Goal: Communication & Community: Answer question/provide support

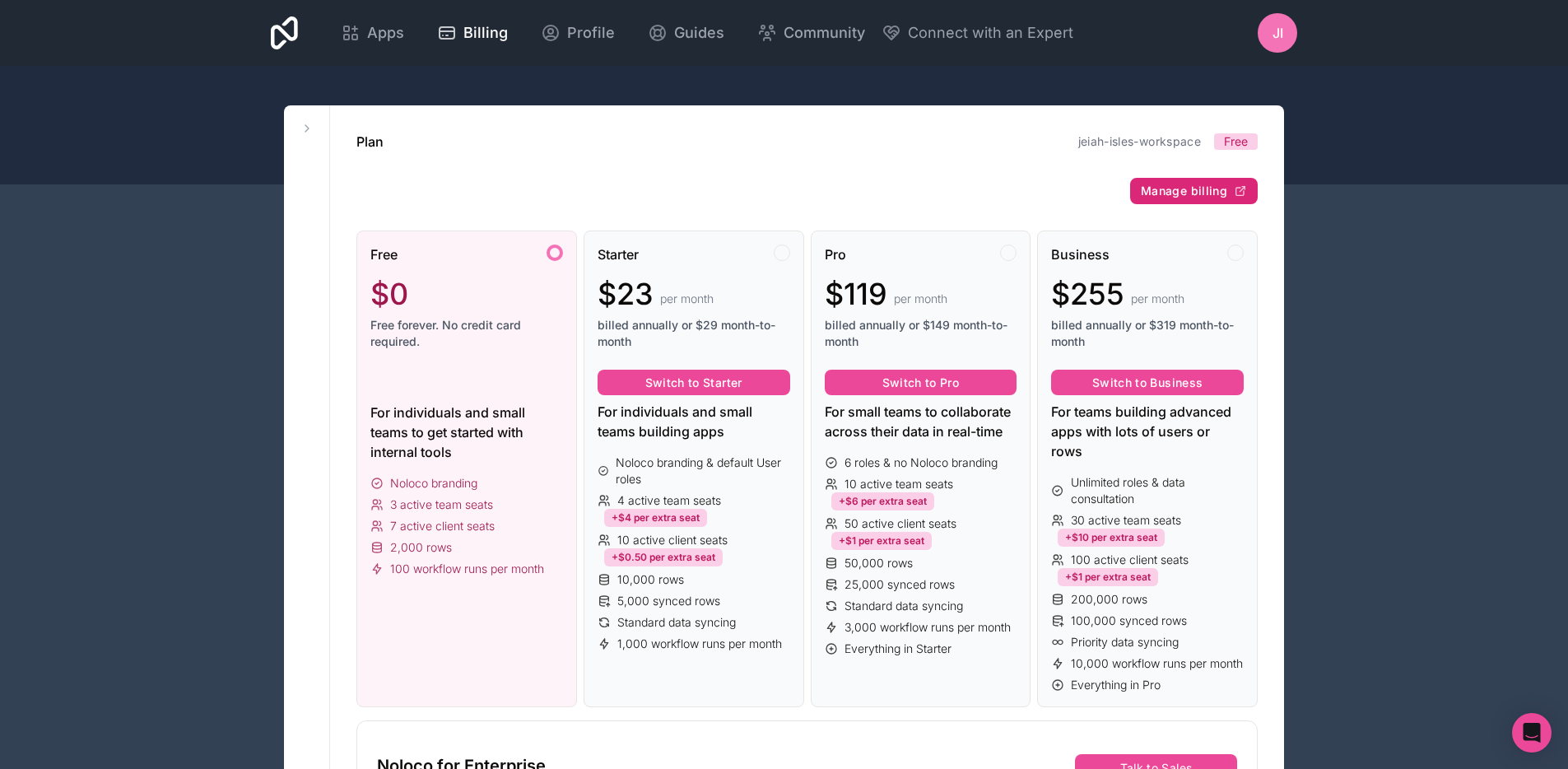
click at [1163, 194] on span "Manage billing" at bounding box center [1184, 191] width 86 height 15
click at [380, 40] on span "Apps" at bounding box center [385, 33] width 37 height 23
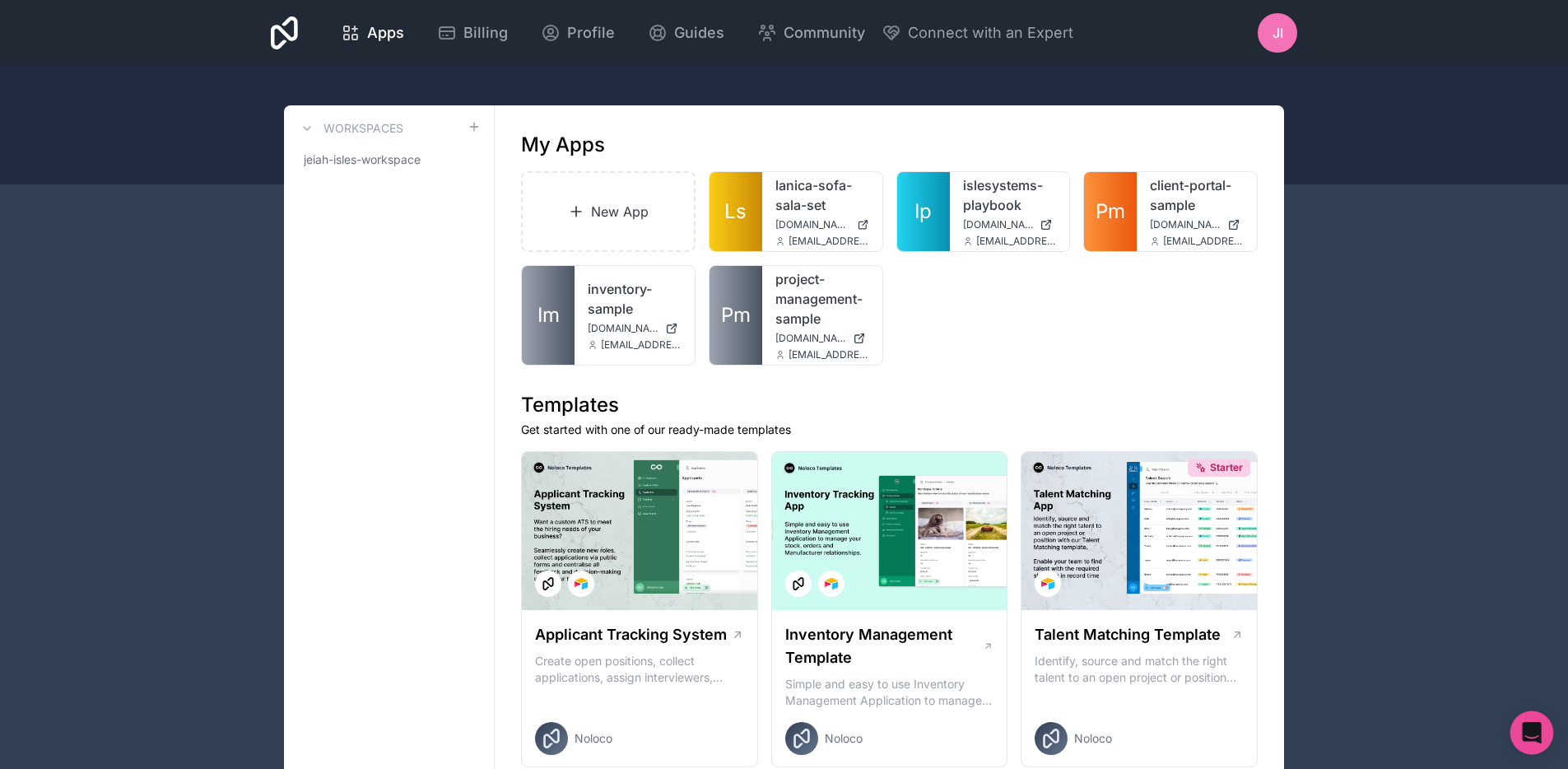
click at [1530, 734] on icon "Open Intercom Messenger" at bounding box center [1532, 732] width 19 height 21
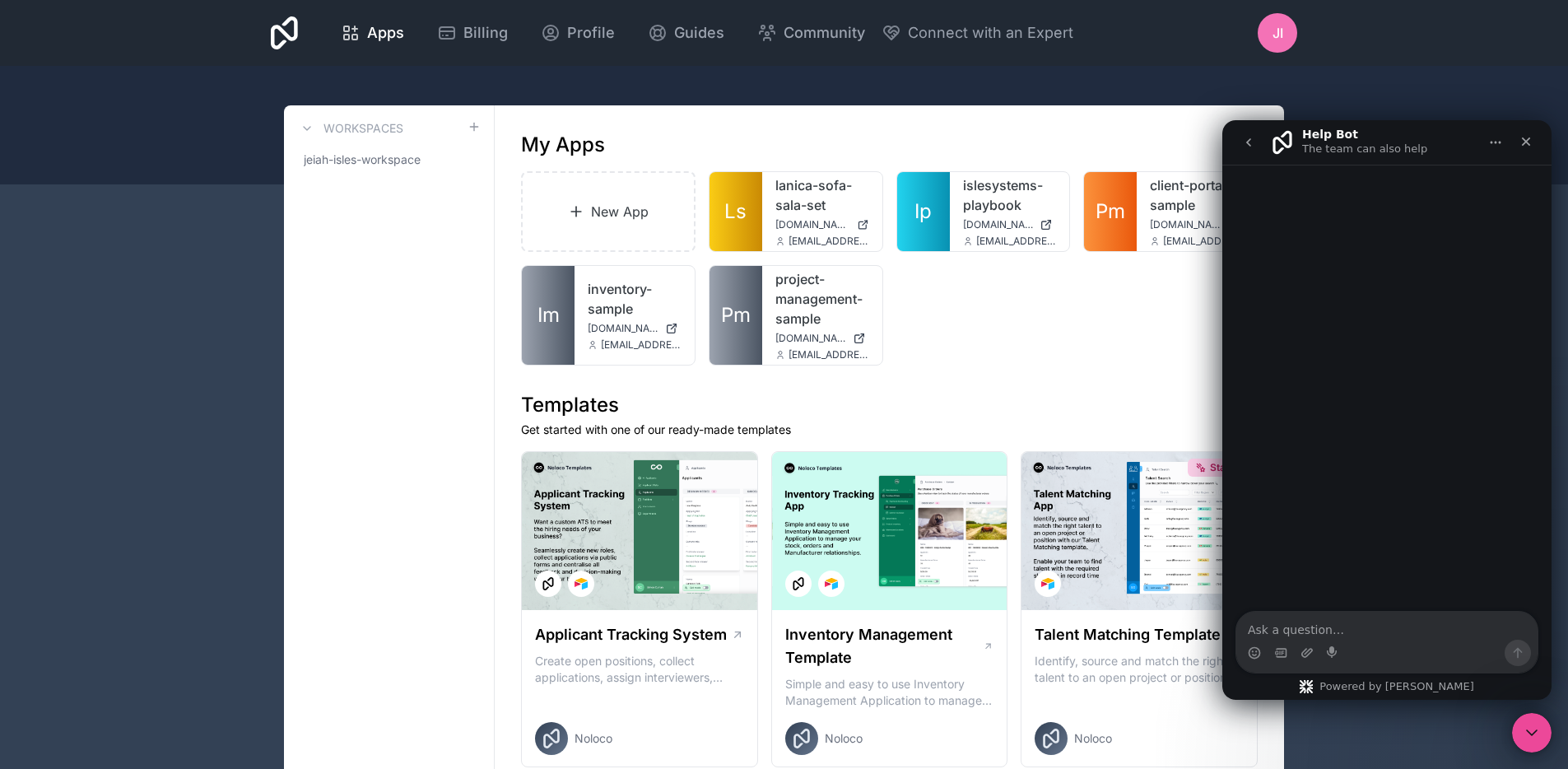
click at [1247, 143] on icon "go back" at bounding box center [1249, 143] width 5 height 9
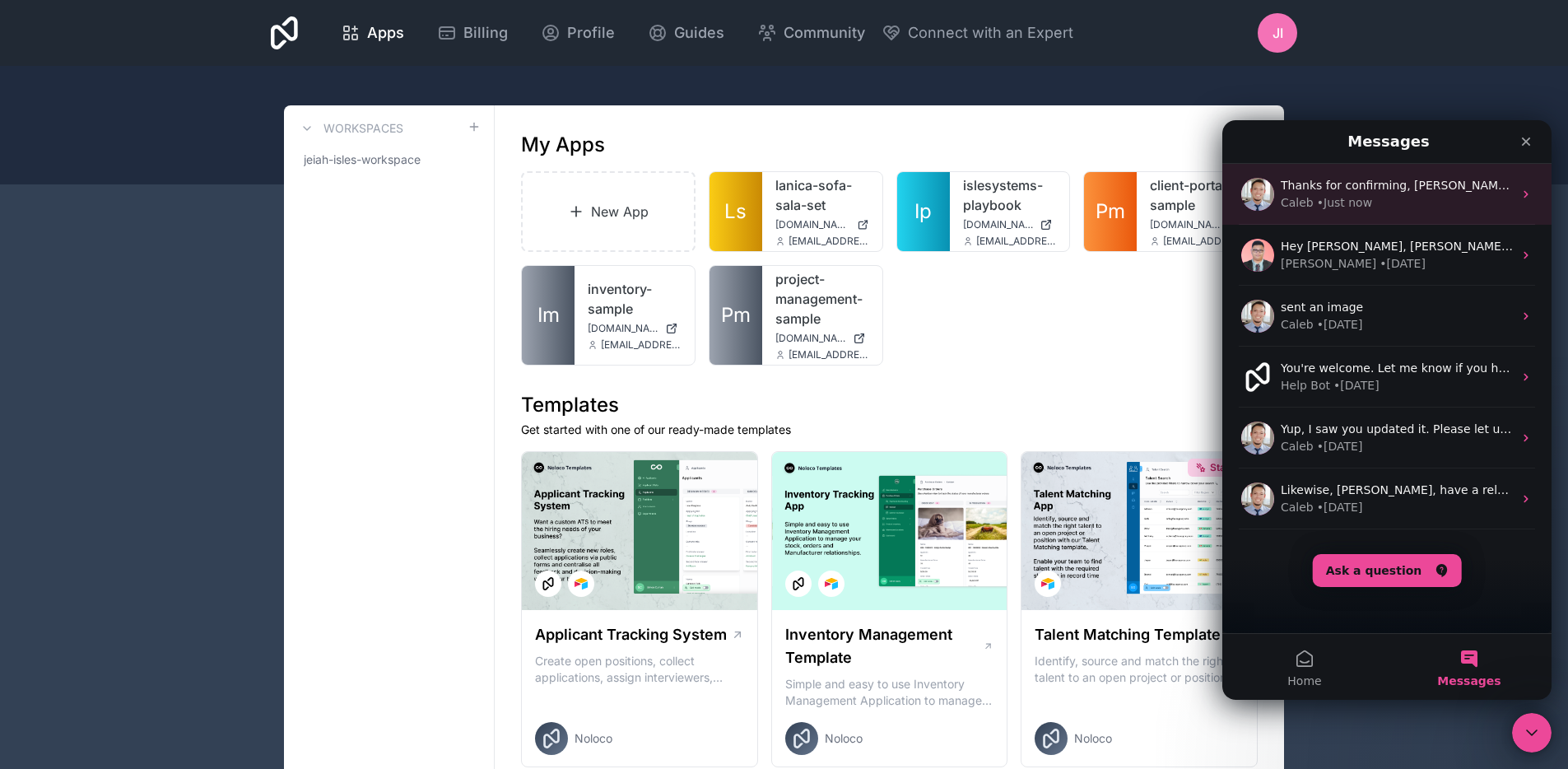
click at [1350, 211] on div "Thanks for confirming, [PERSON_NAME]. I’ve gone ahead and set up the trial exte…" at bounding box center [1387, 194] width 329 height 61
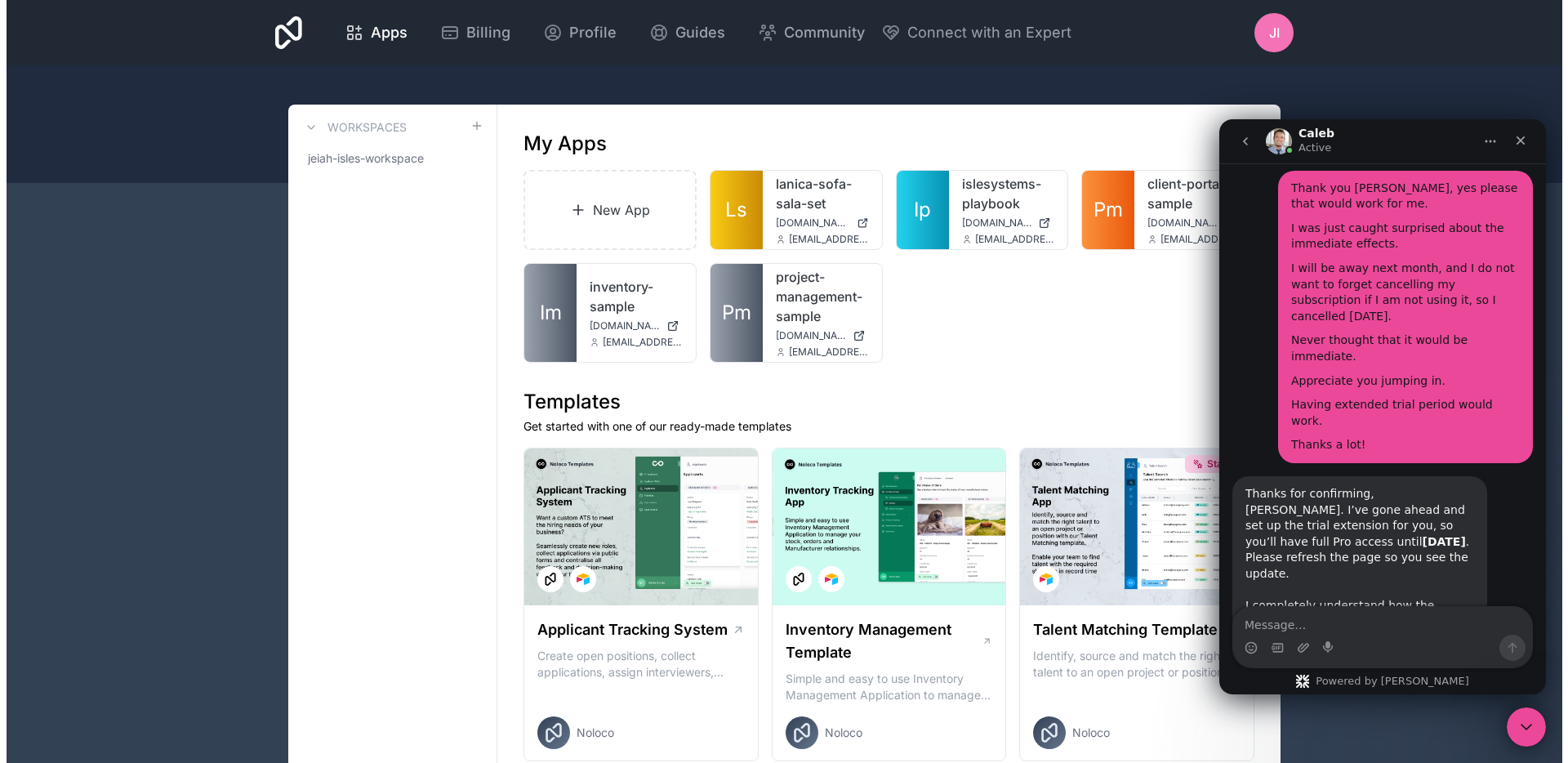
scroll to position [1618, 0]
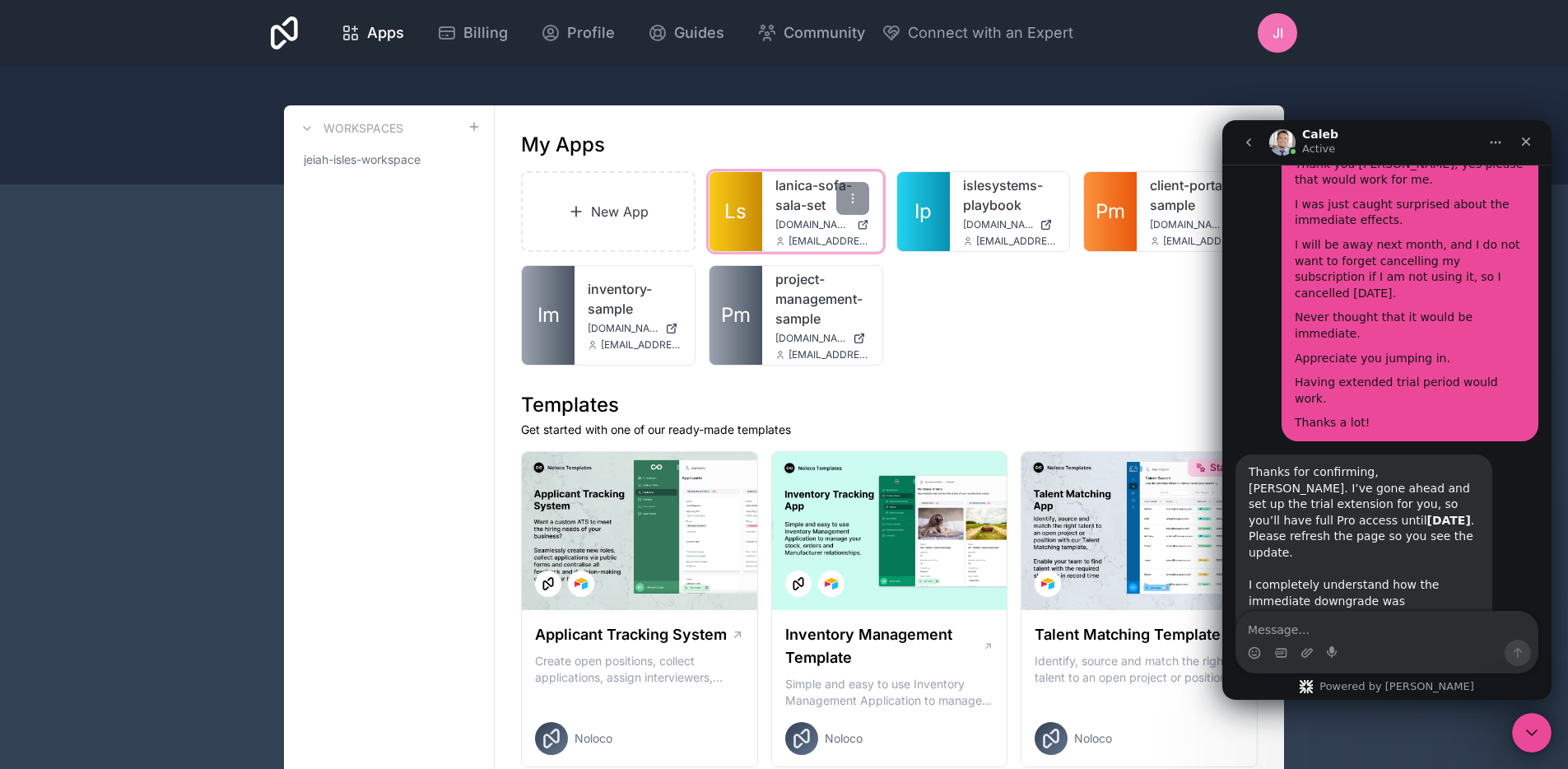
click at [814, 203] on link "lanica-sofa-sala-set" at bounding box center [823, 195] width 94 height 39
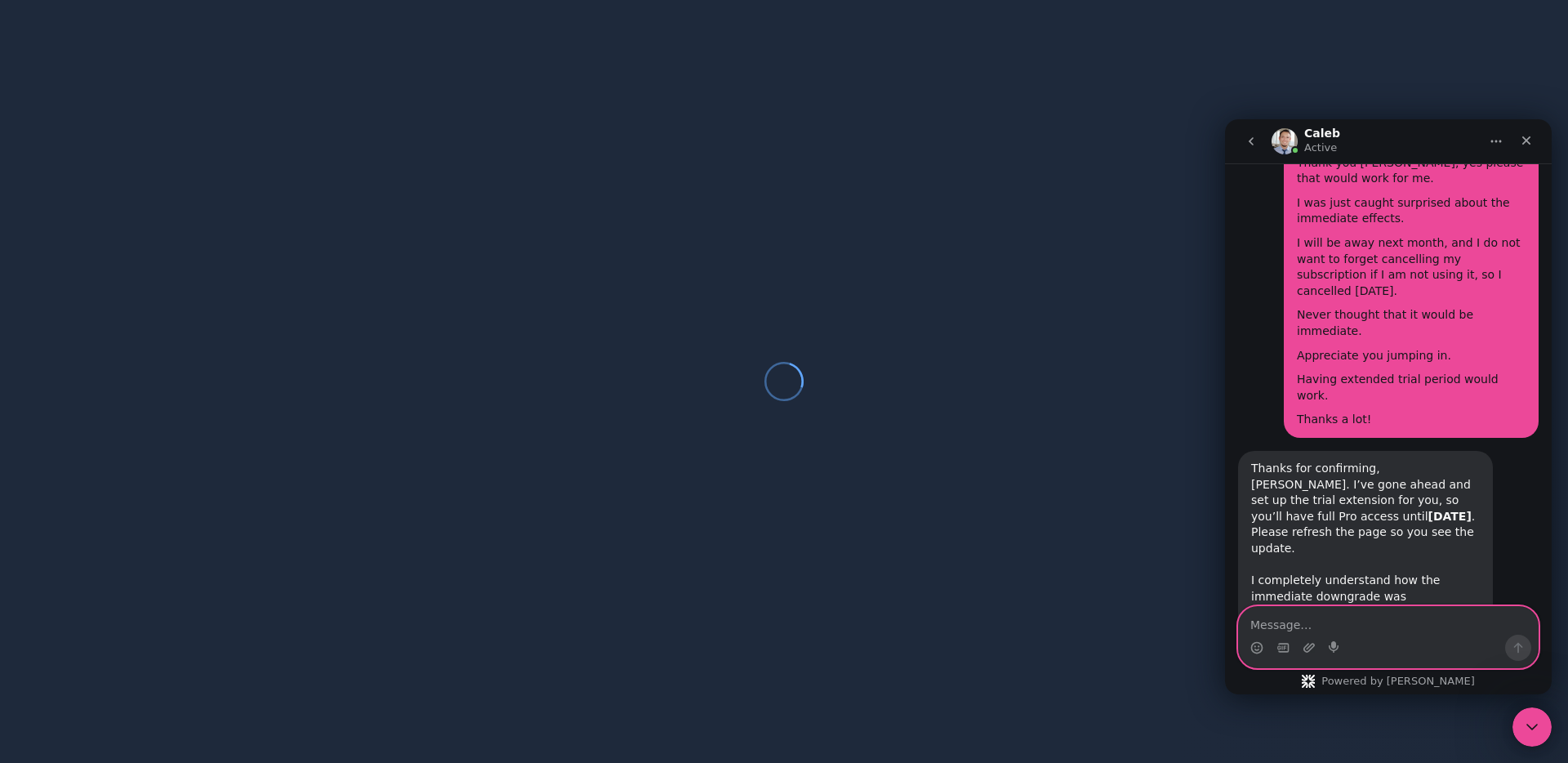
click at [1370, 625] on textarea "Message…" at bounding box center [1388, 620] width 299 height 28
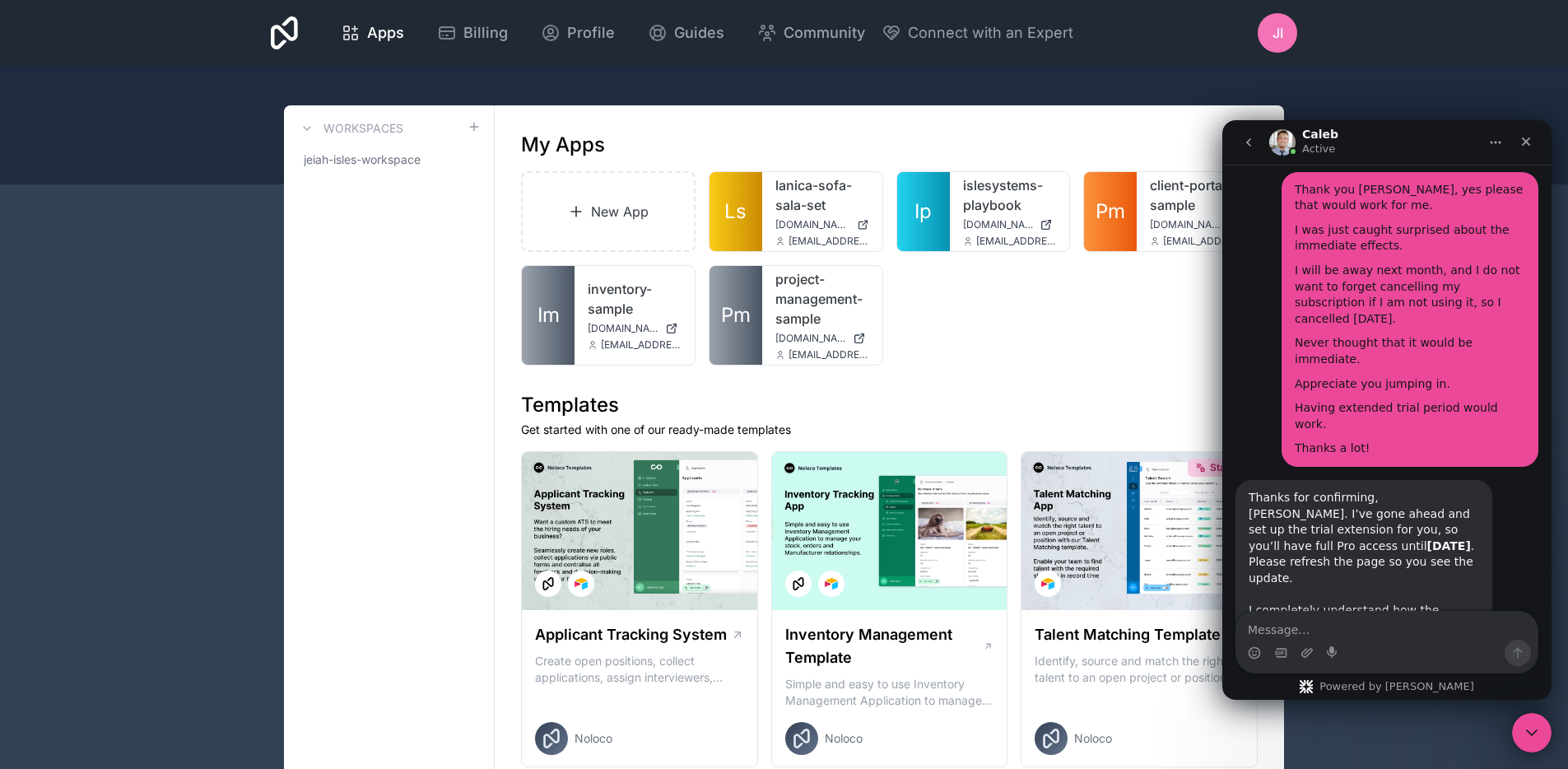
click at [1330, 624] on textarea "Message…" at bounding box center [1388, 625] width 301 height 28
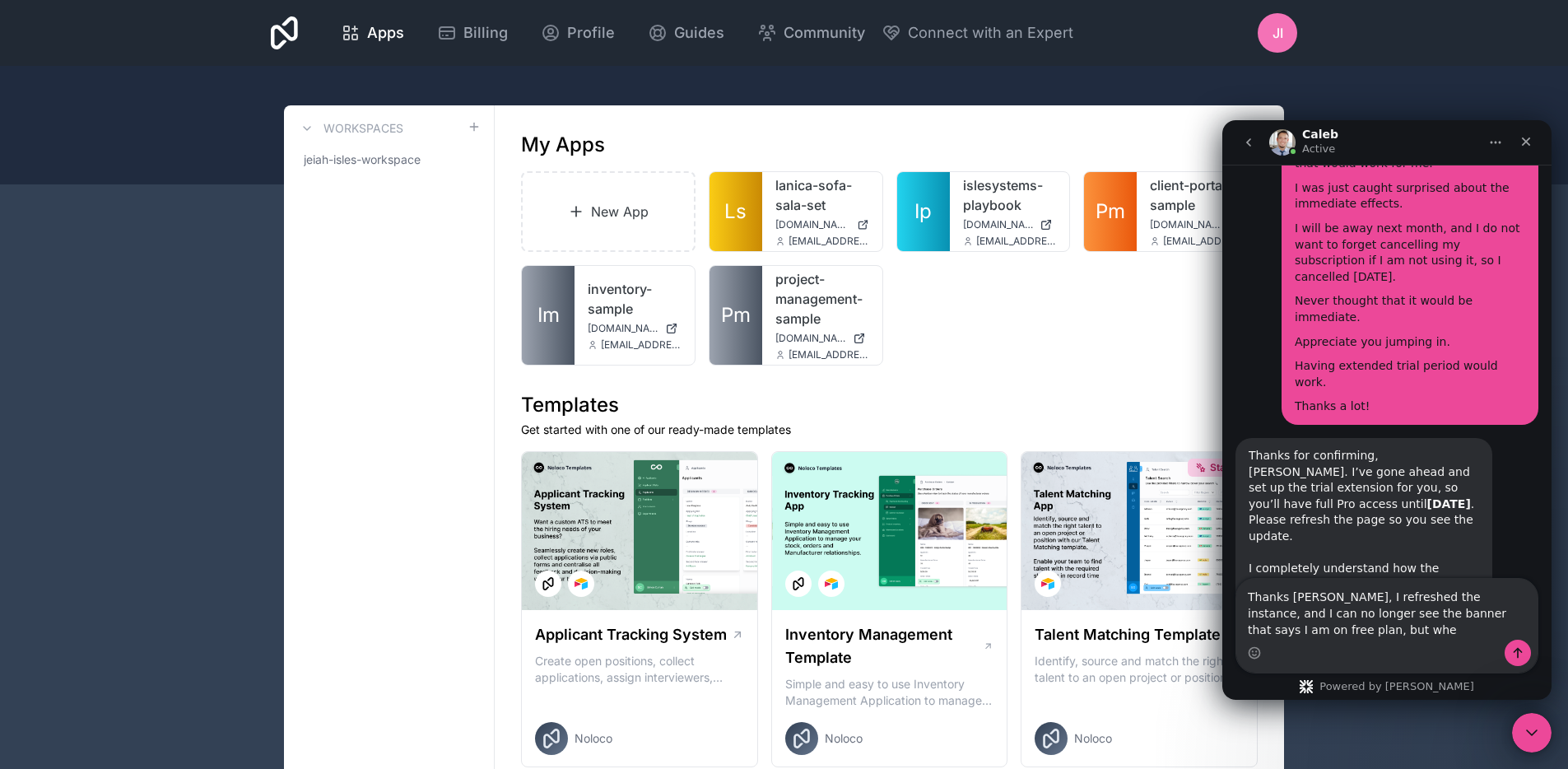
scroll to position [1663, 0]
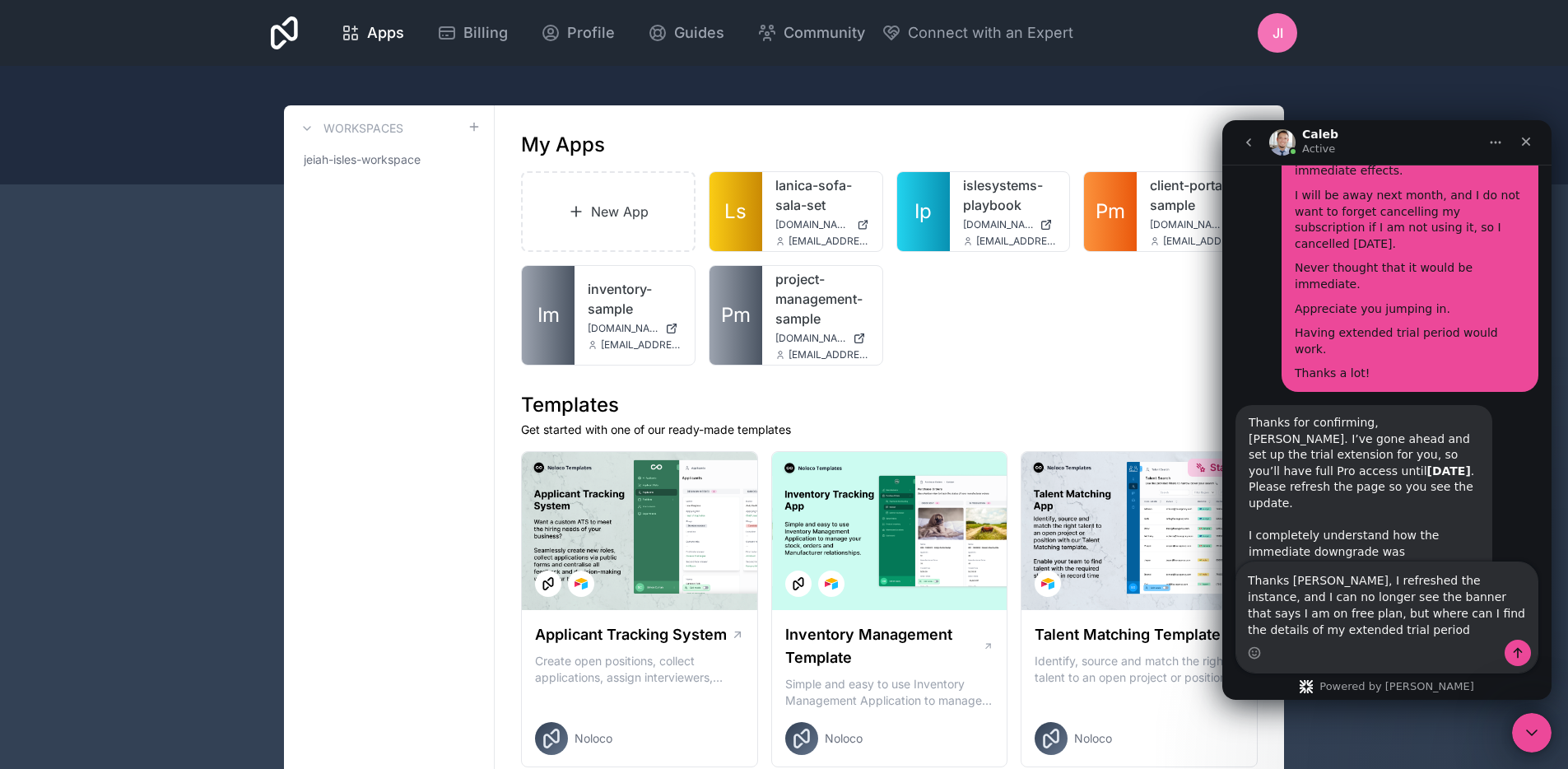
type textarea "Thanks [PERSON_NAME], I refreshed the instance, and I can no longer see the ban…"
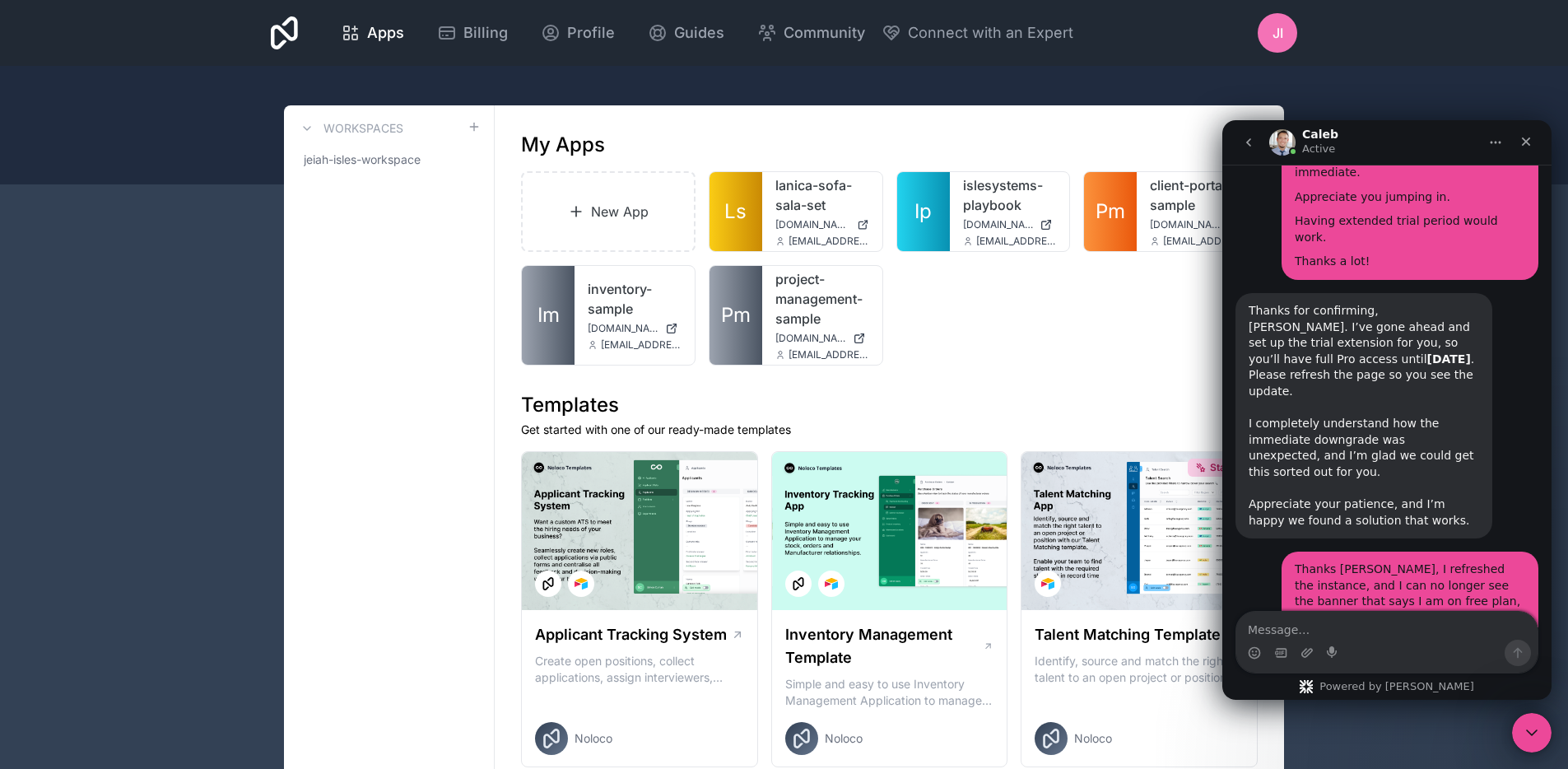
scroll to position [1825, 0]
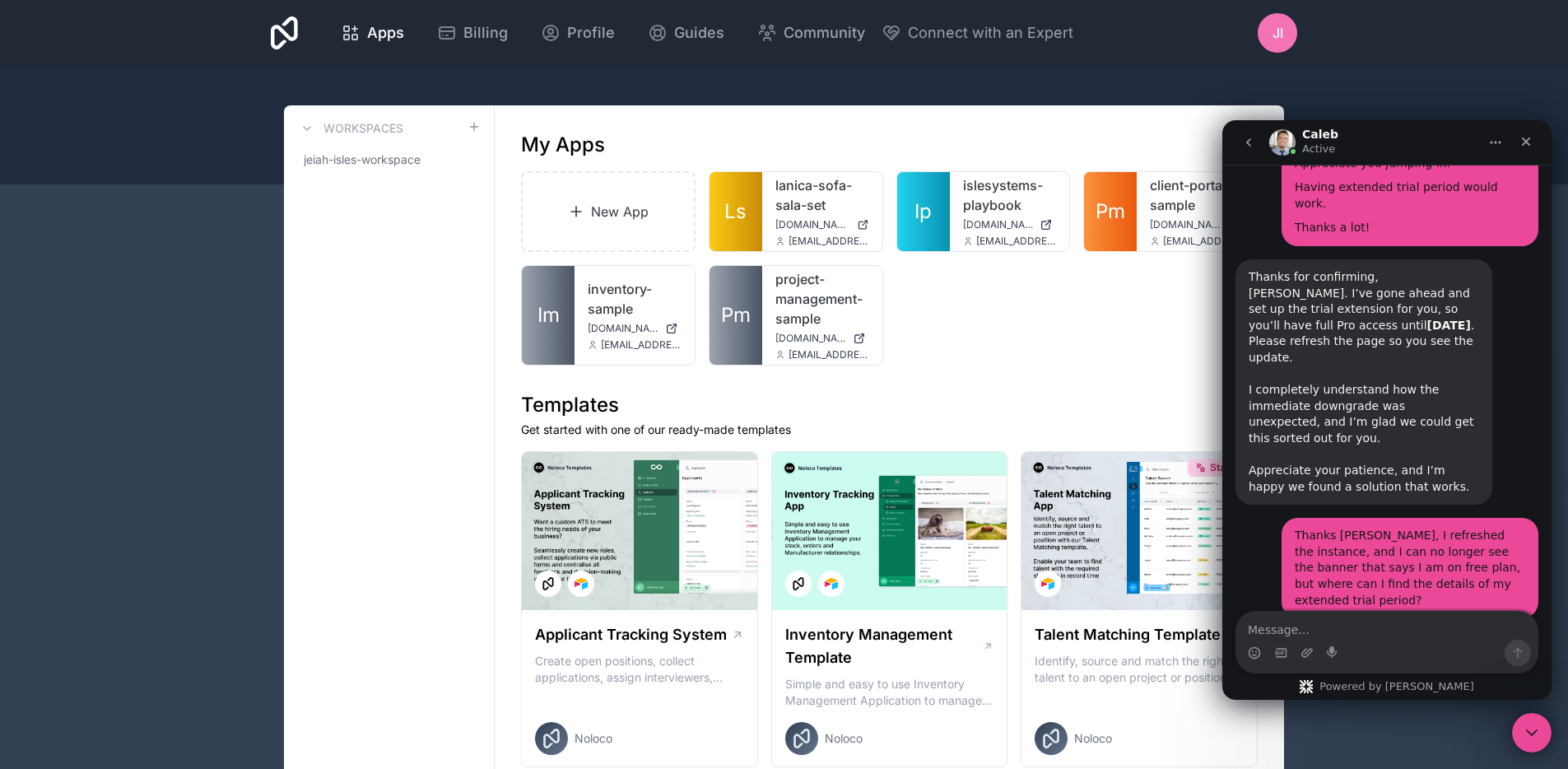
click at [1382, 636] on textarea "Message…" at bounding box center [1388, 625] width 301 height 28
click at [1340, 659] on link "[URL][DOMAIN_NAME]" at bounding box center [1355, 673] width 212 height 30
drag, startPoint x: 1327, startPoint y: 629, endPoint x: 1285, endPoint y: 647, distance: 45.7
click at [1327, 629] on textarea "Message…" at bounding box center [1388, 625] width 301 height 28
click at [1283, 648] on icon "Gif picker" at bounding box center [1281, 652] width 11 height 9
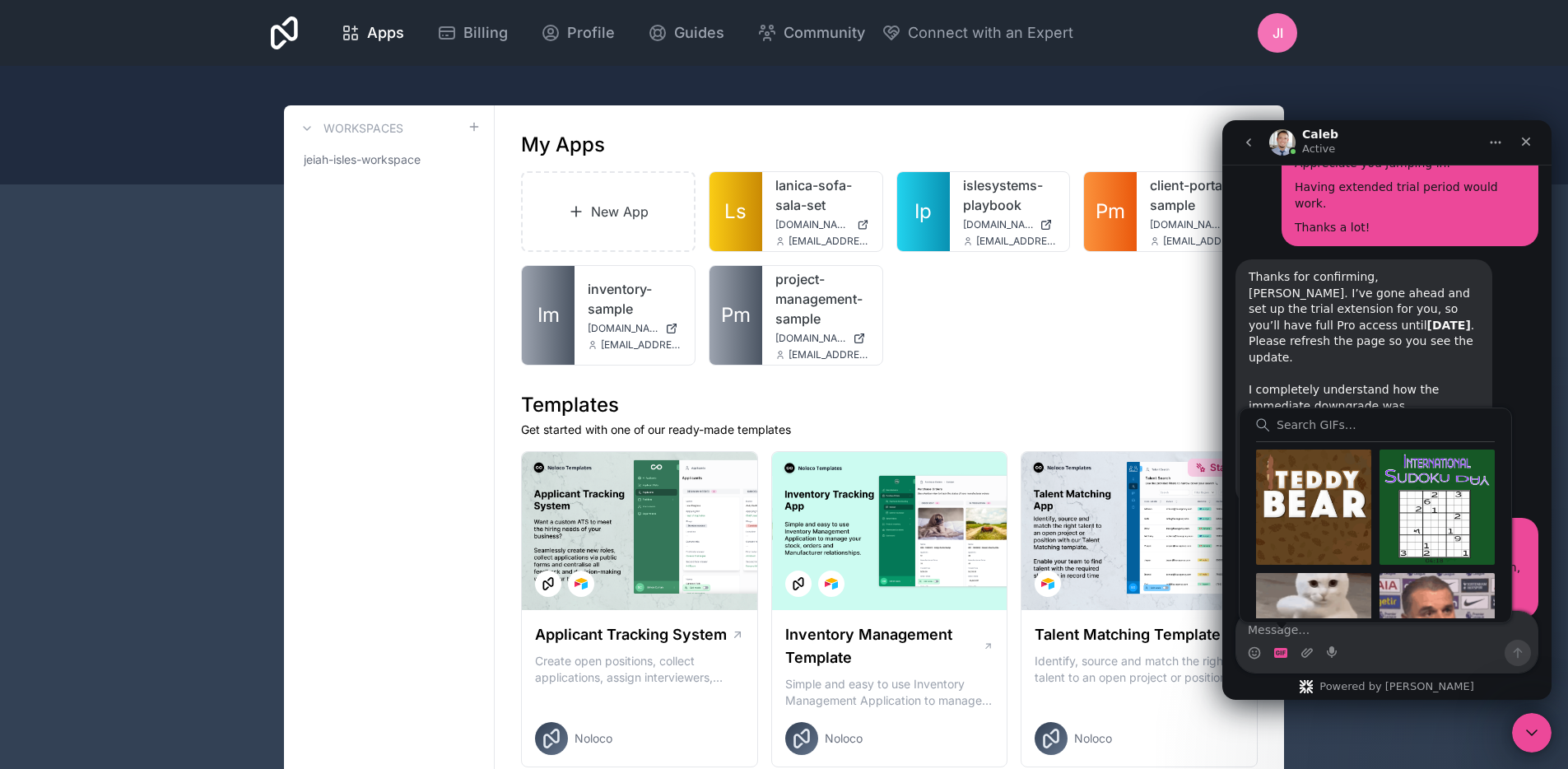
click at [1305, 640] on div "Intercom messenger" at bounding box center [1307, 653] width 13 height 27
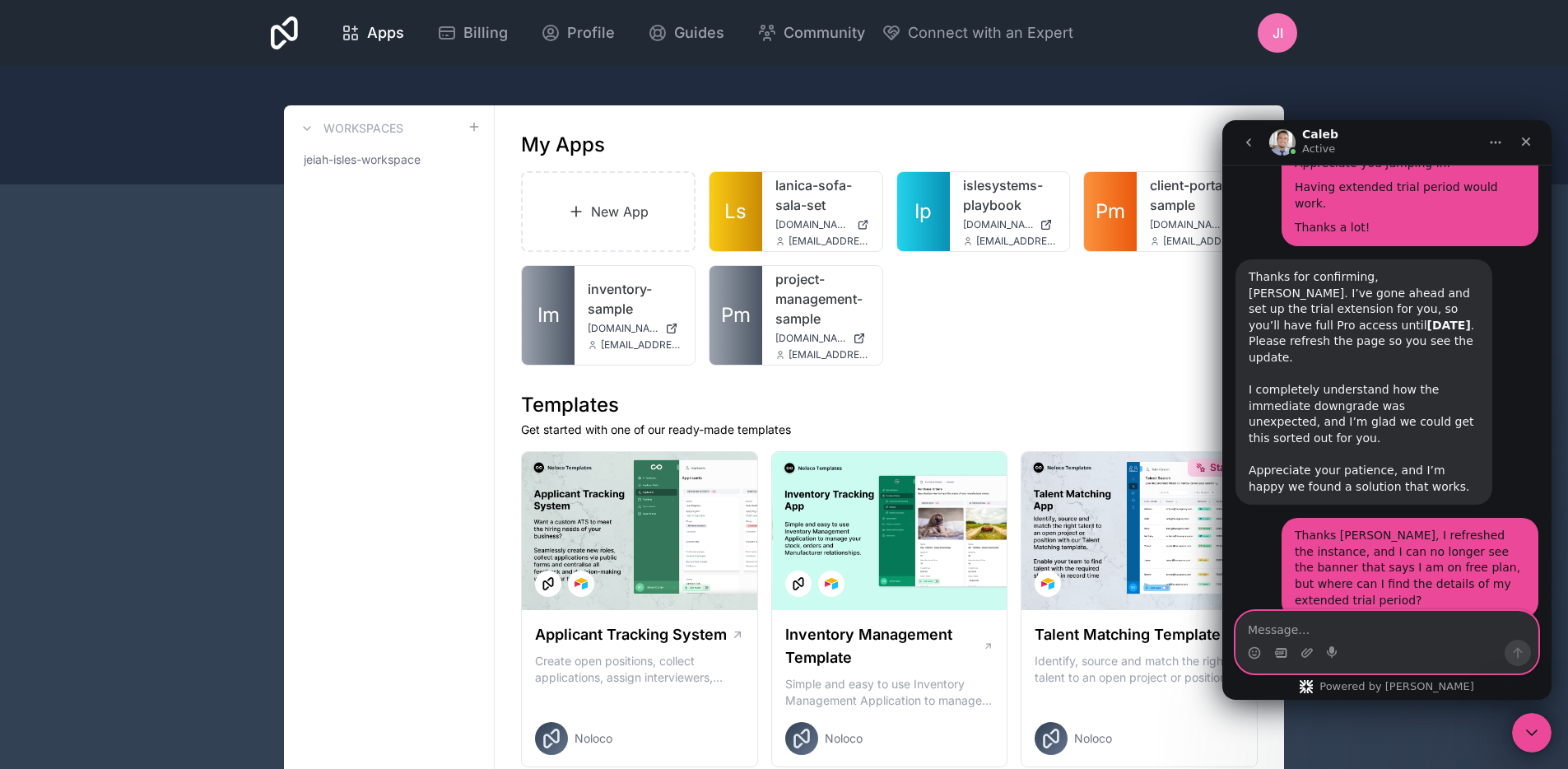
click at [1309, 636] on textarea "Message…" at bounding box center [1388, 625] width 301 height 28
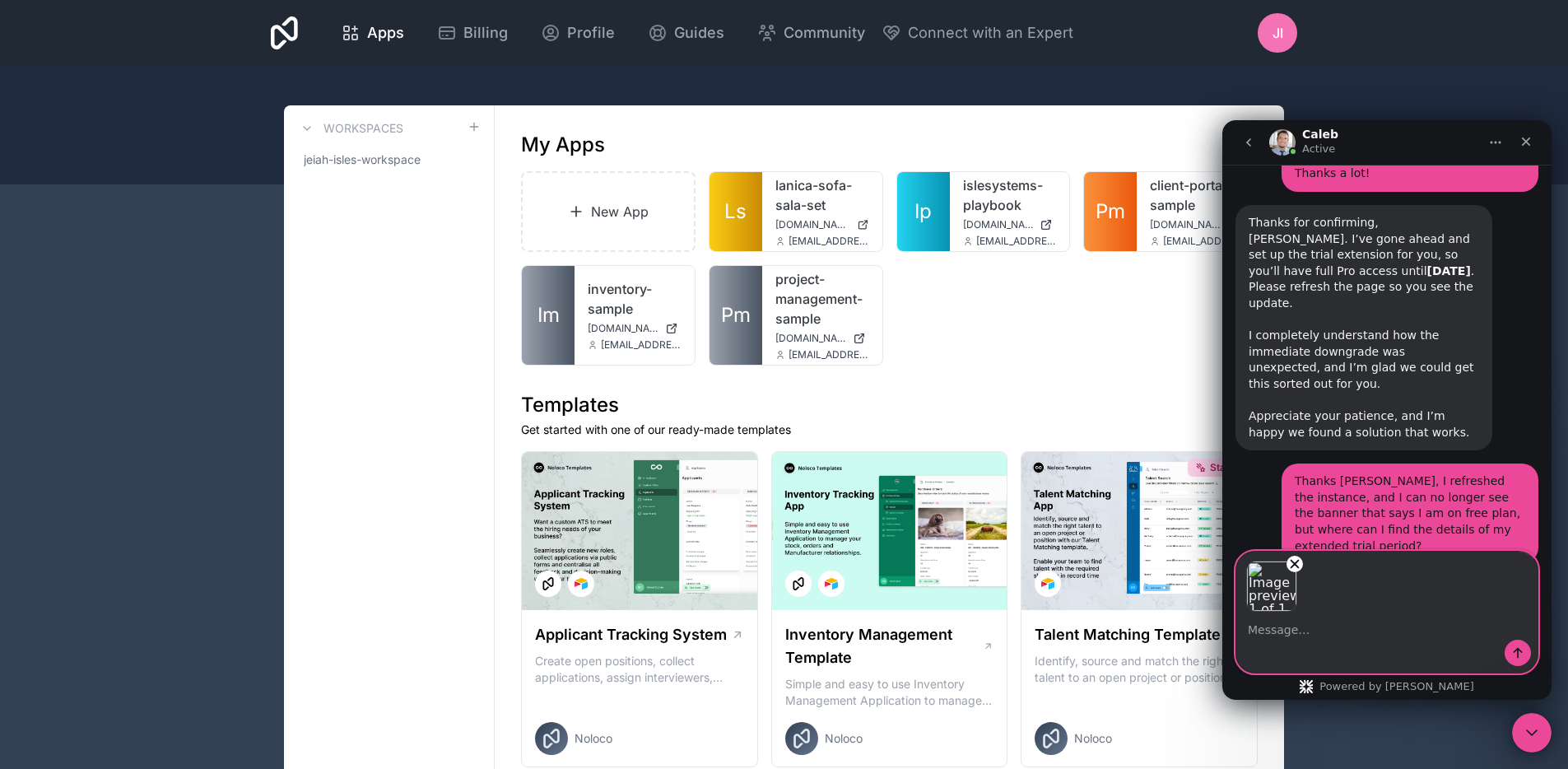
scroll to position [1885, 0]
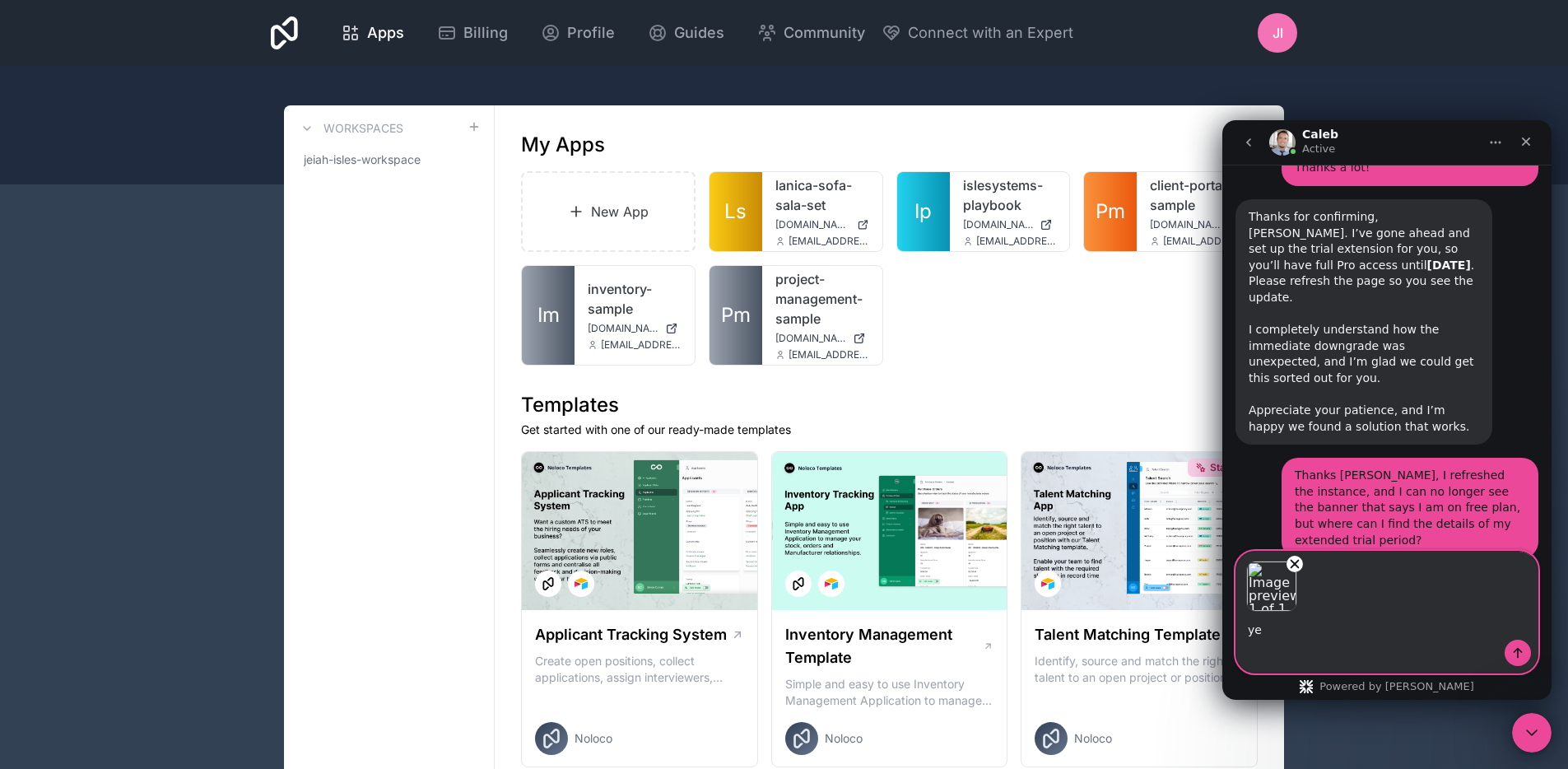
type textarea "yes"
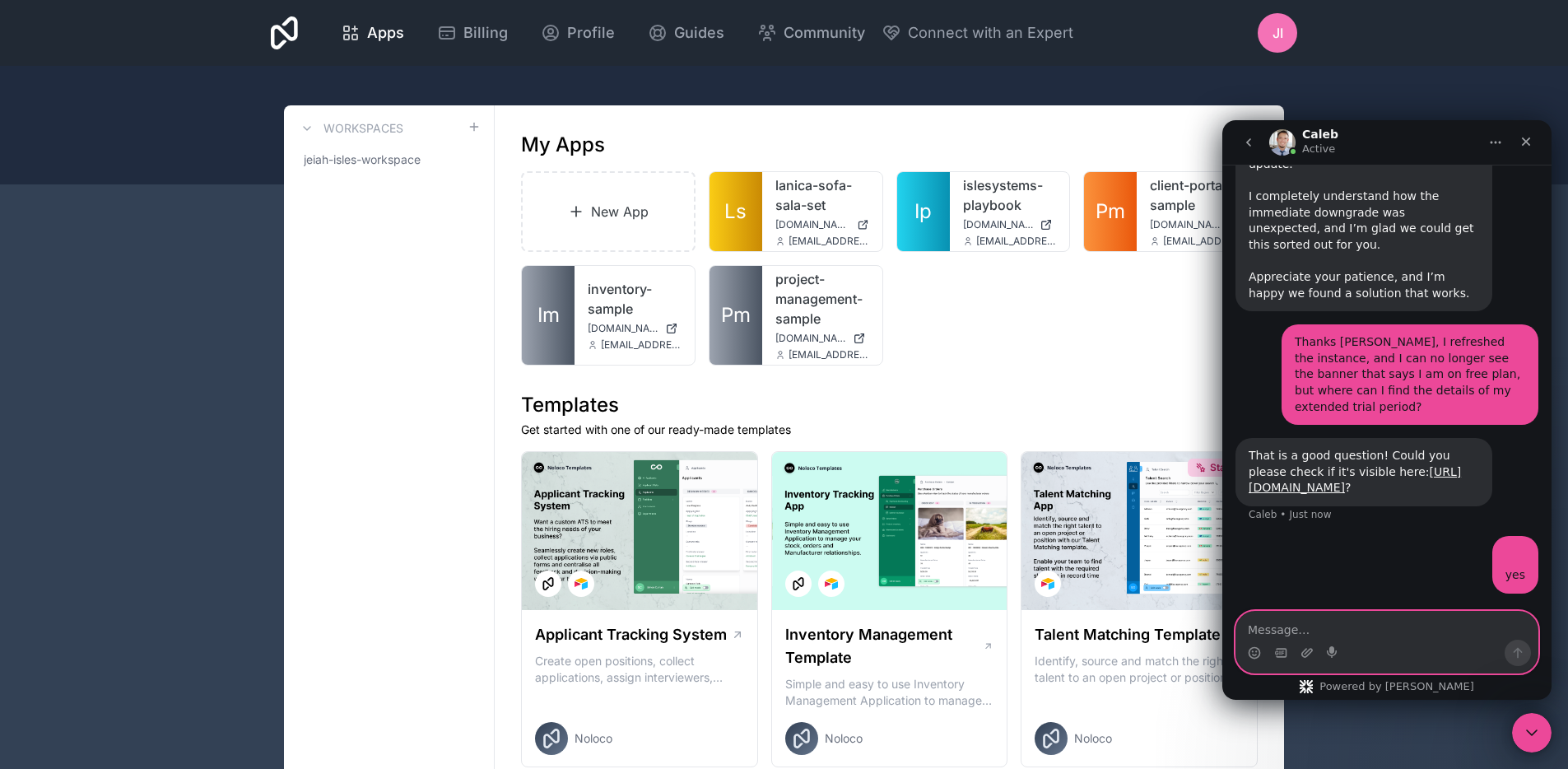
scroll to position [2028, 0]
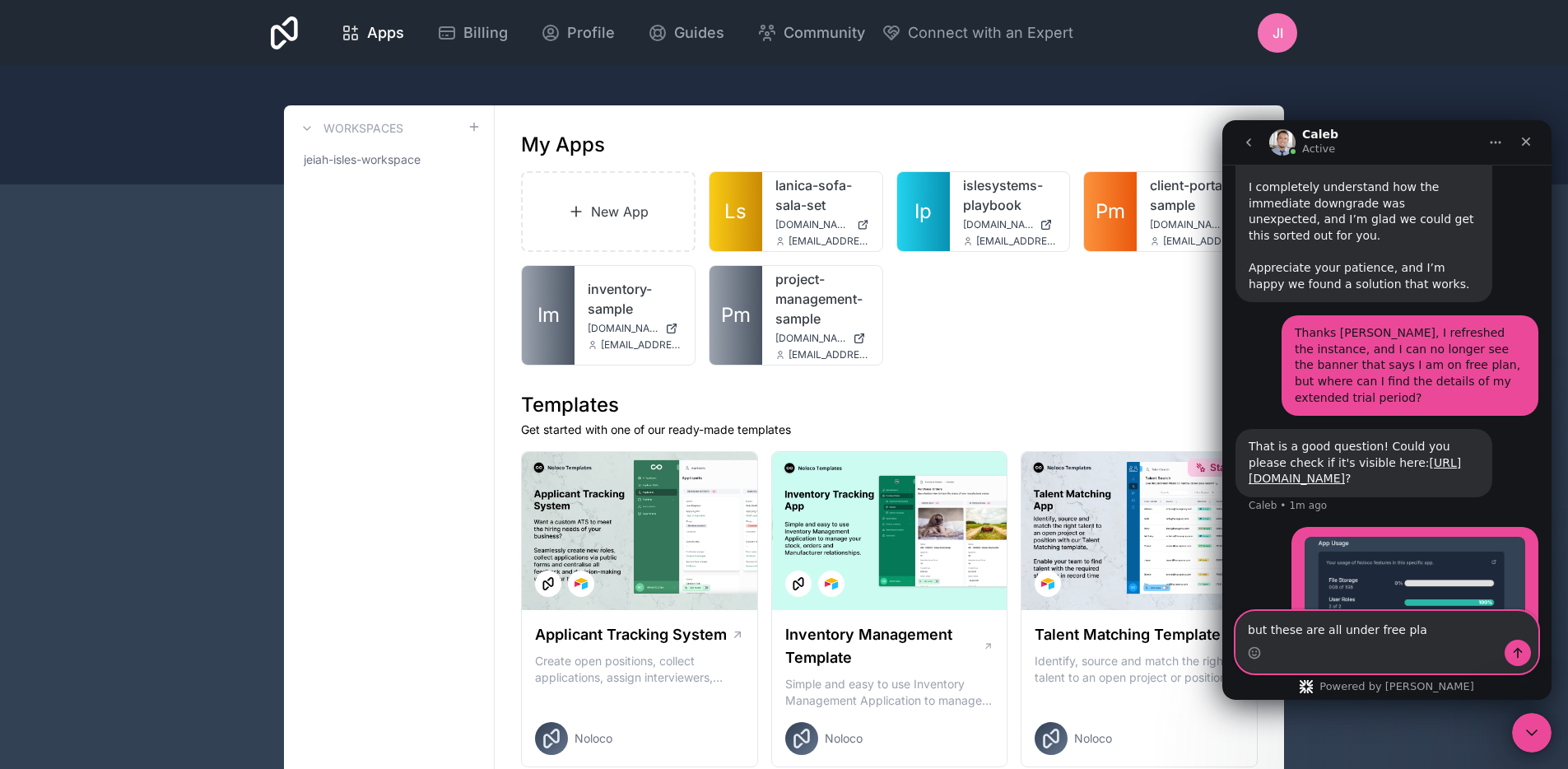
type textarea "but these are all under free plan"
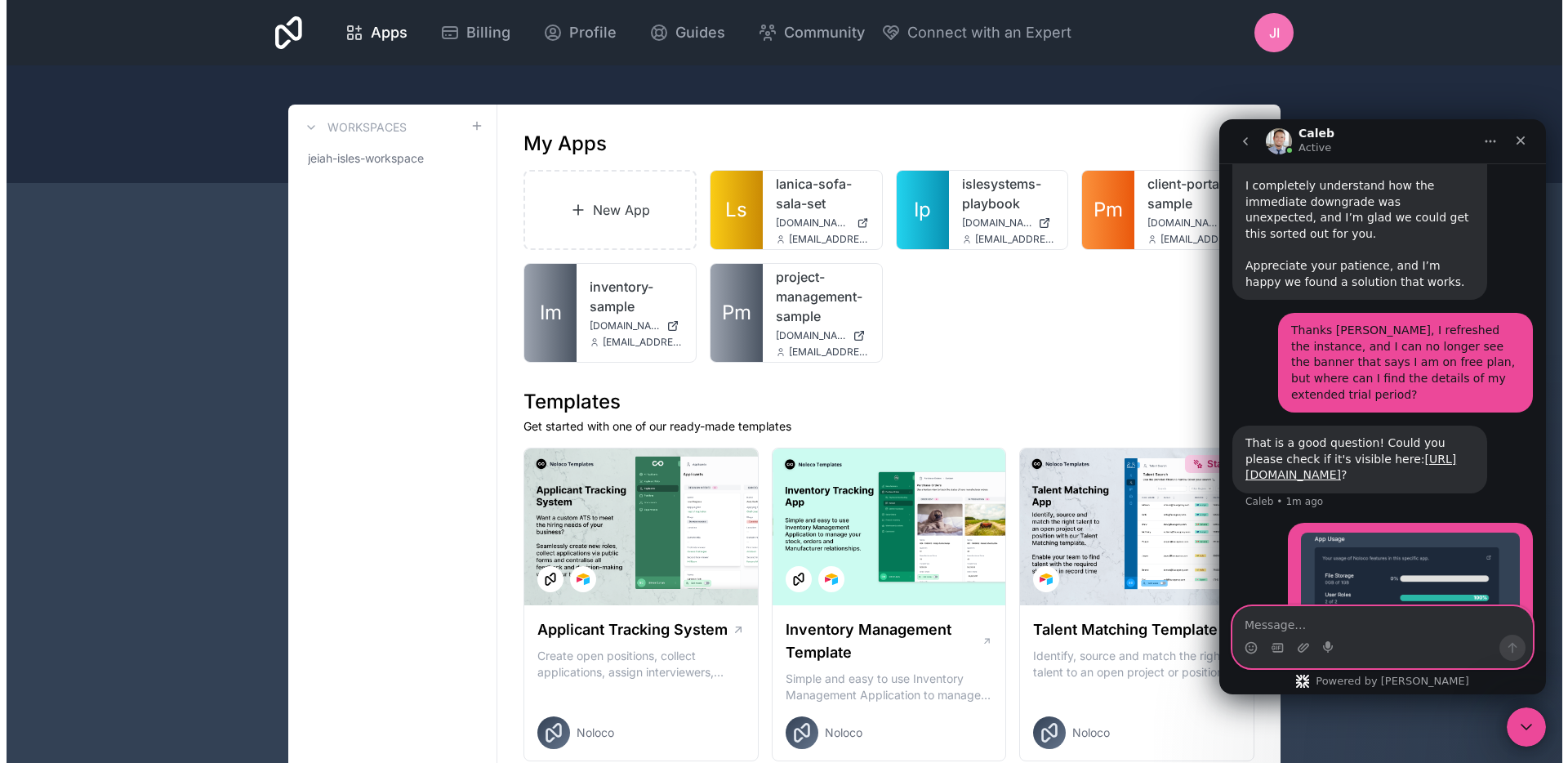
scroll to position [2049, 0]
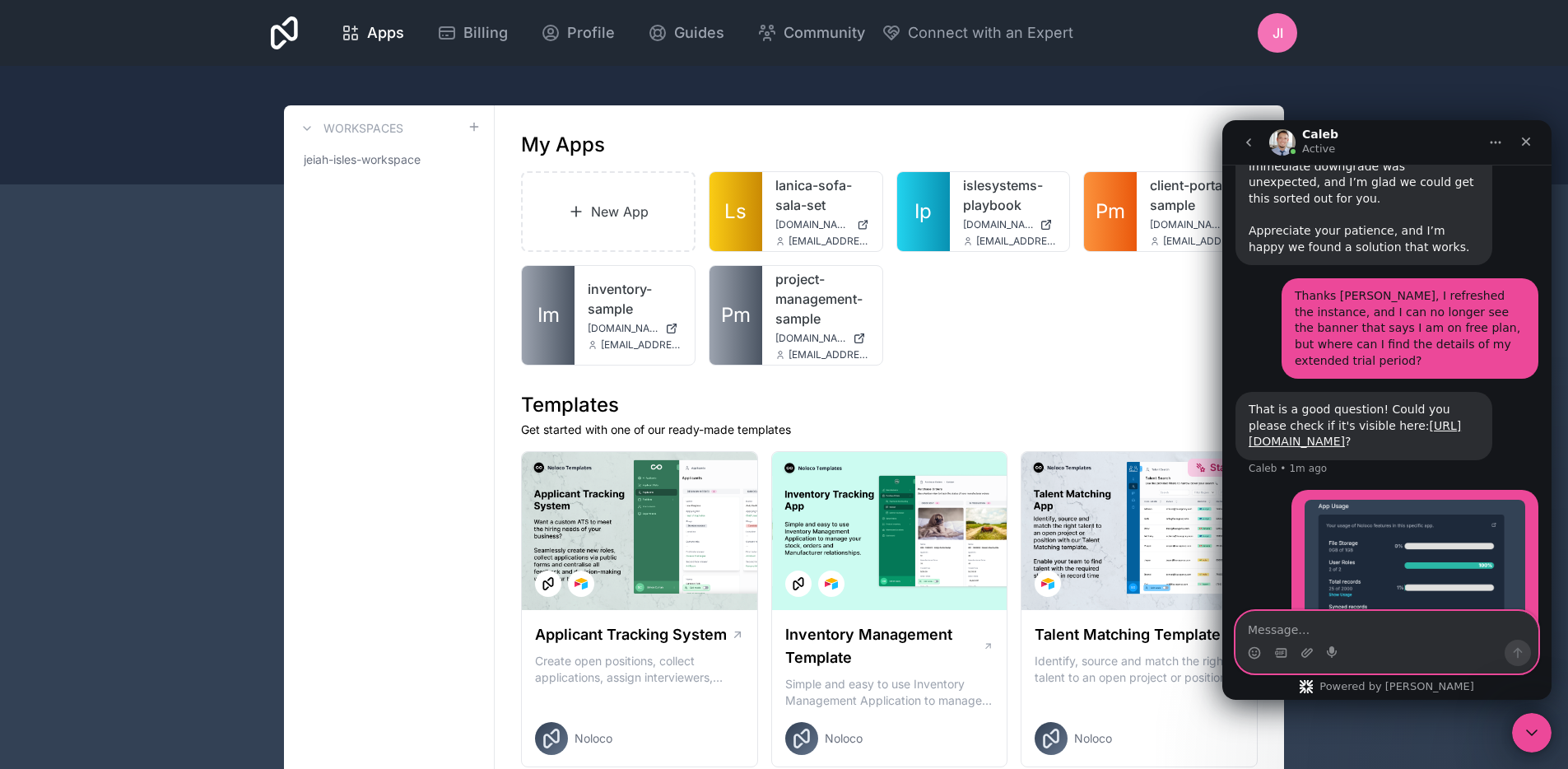
click at [908, 345] on div "New App [PERSON_NAME]-sofa-sala-set [DOMAIN_NAME] [EMAIL_ADDRESS][DOMAIN_NAME] …" at bounding box center [889, 268] width 737 height 194
click at [820, 193] on link "lanica-sofa-sala-set" at bounding box center [823, 195] width 94 height 39
